Goal: Task Accomplishment & Management: Manage account settings

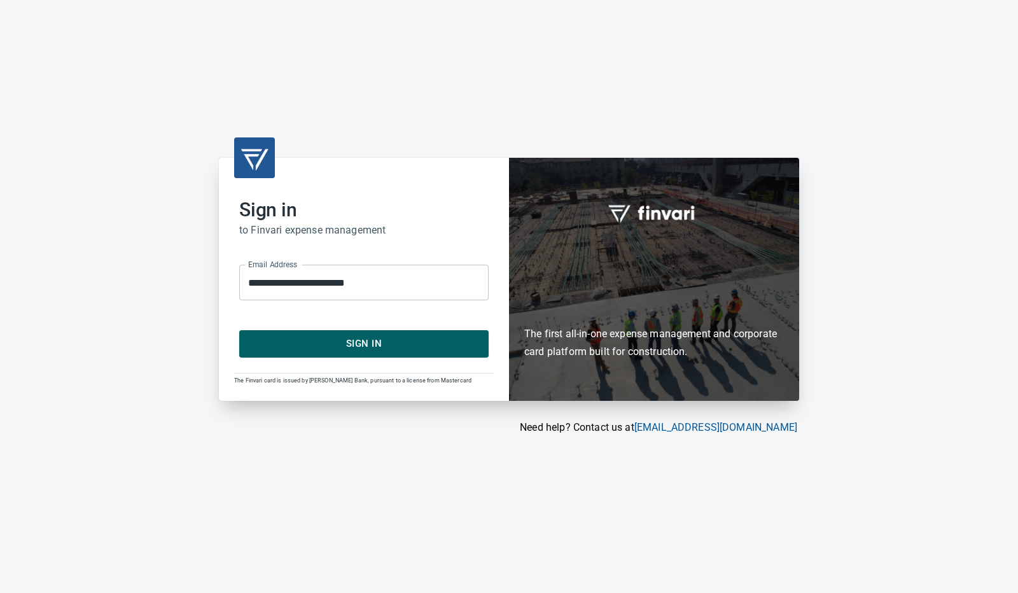
click at [401, 347] on span "Sign In" at bounding box center [364, 343] width 222 height 17
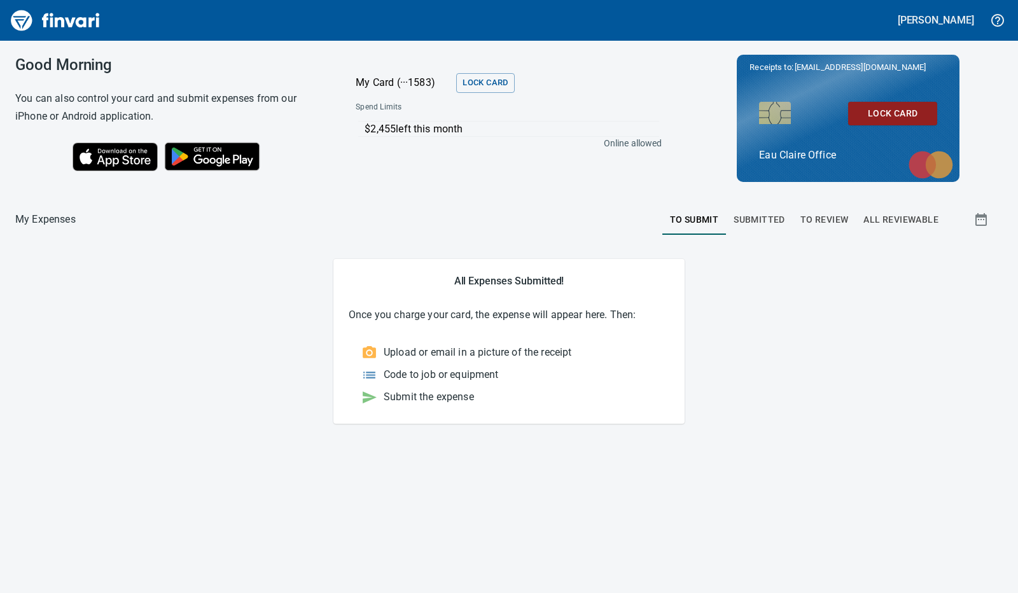
click at [824, 212] on span "To Review" at bounding box center [825, 220] width 48 height 16
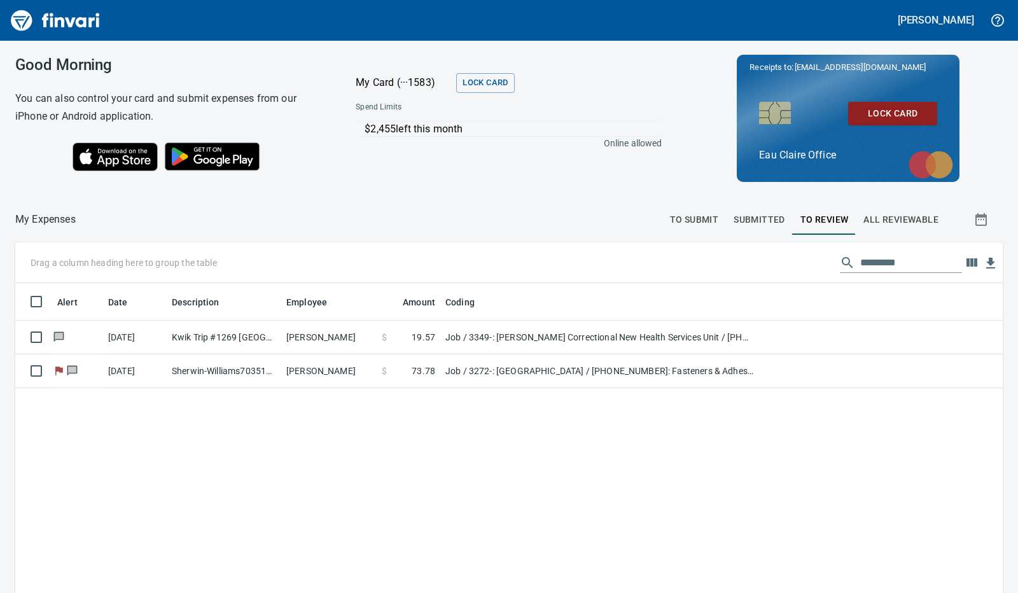
scroll to position [443, 968]
click at [494, 503] on div "Alert Date Description Employee Amount Coding [DATE] Kwik Trip #1269 [GEOGRAPHI…" at bounding box center [509, 510] width 988 height 454
click at [344, 375] on td "[PERSON_NAME]" at bounding box center [328, 372] width 95 height 34
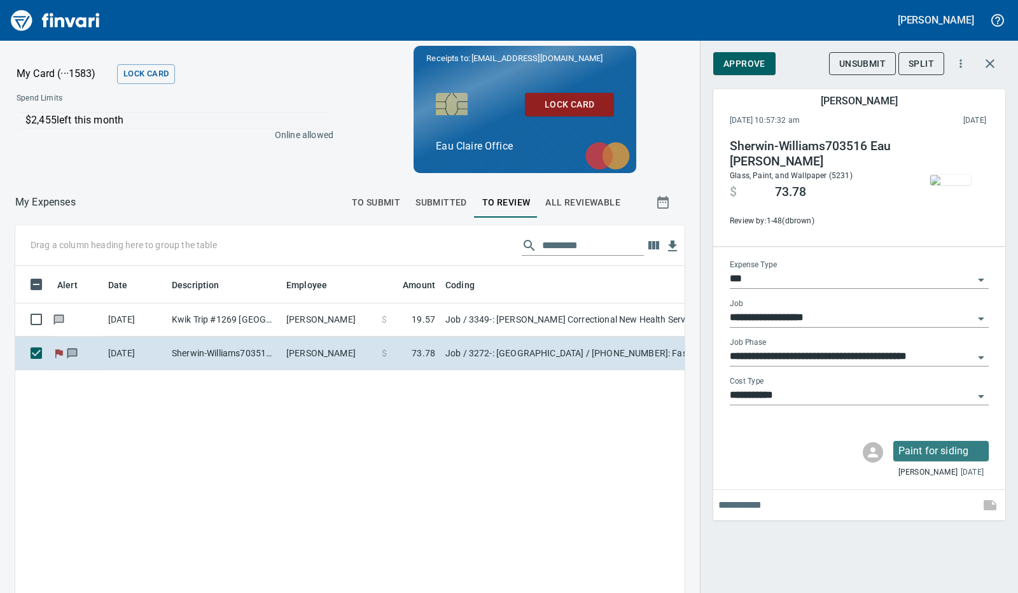
scroll to position [433, 640]
click at [750, 62] on span "Approve" at bounding box center [745, 64] width 42 height 16
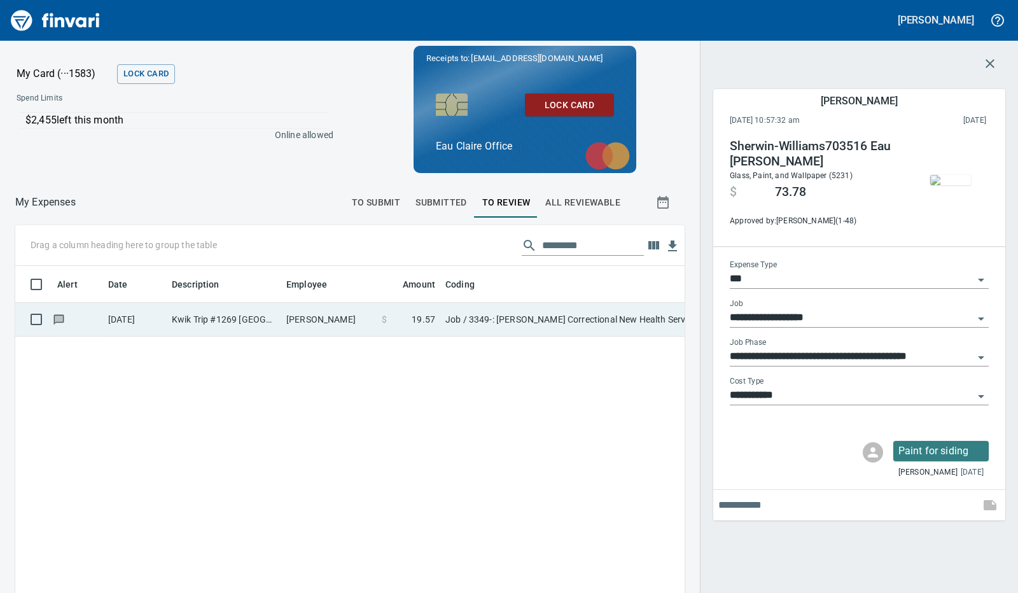
click at [351, 314] on td "[PERSON_NAME]" at bounding box center [328, 320] width 95 height 34
type input "**********"
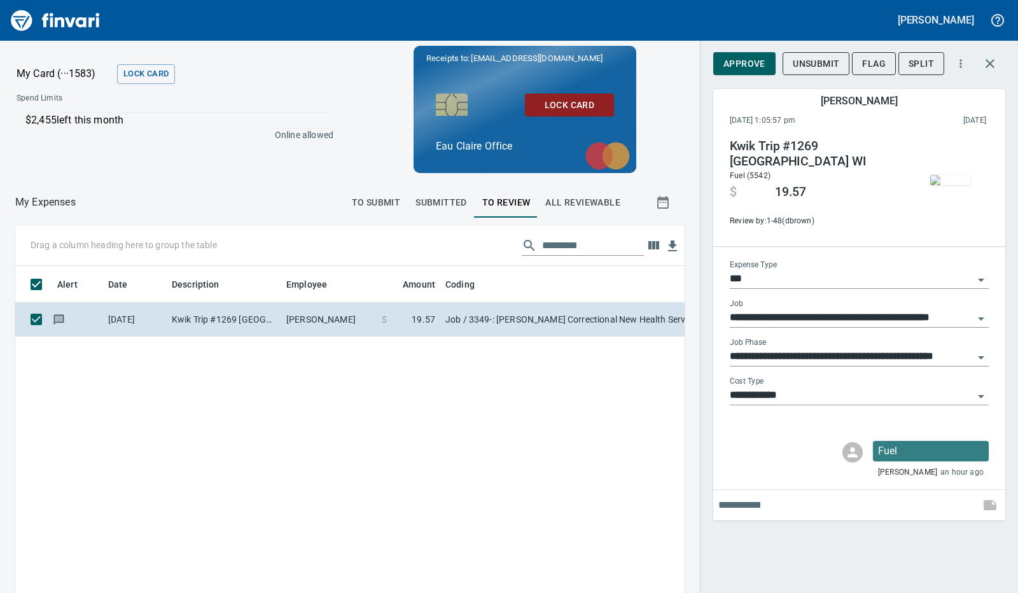
scroll to position [433, 640]
click at [750, 67] on span "Approve" at bounding box center [745, 64] width 42 height 16
